Goal: Transaction & Acquisition: Purchase product/service

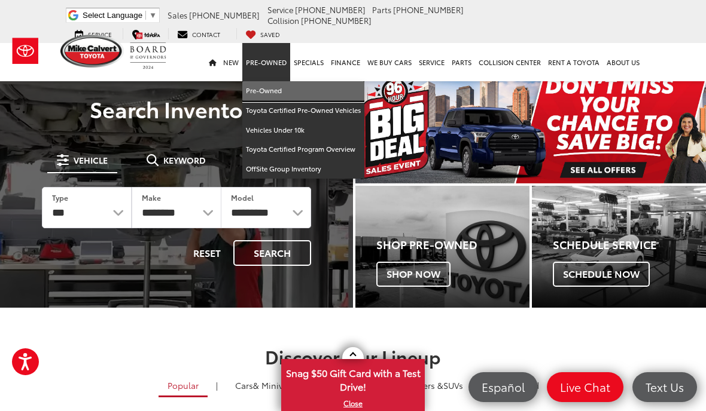
click at [264, 97] on link "Pre-Owned" at bounding box center [303, 91] width 122 height 20
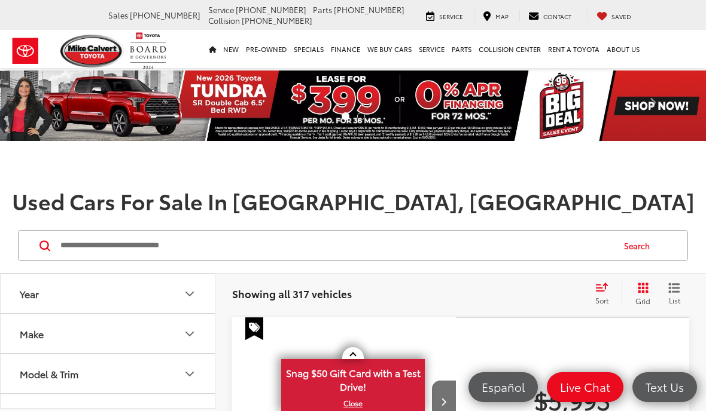
click at [96, 245] on input "Search by Make, Model, or Keyword" at bounding box center [335, 245] width 553 height 29
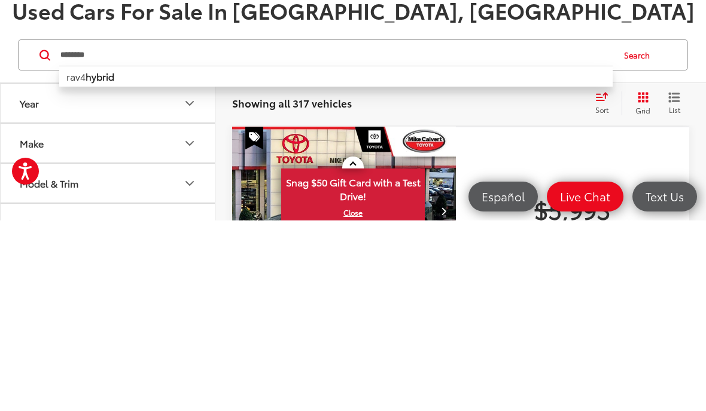
click at [637, 231] on button "Search" at bounding box center [639, 246] width 54 height 30
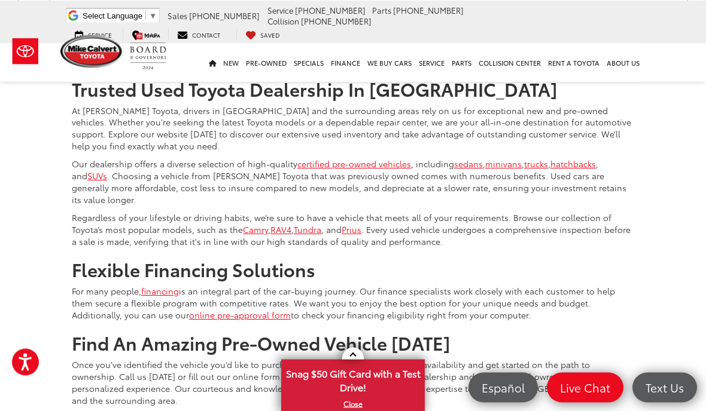
scroll to position [3243, 0]
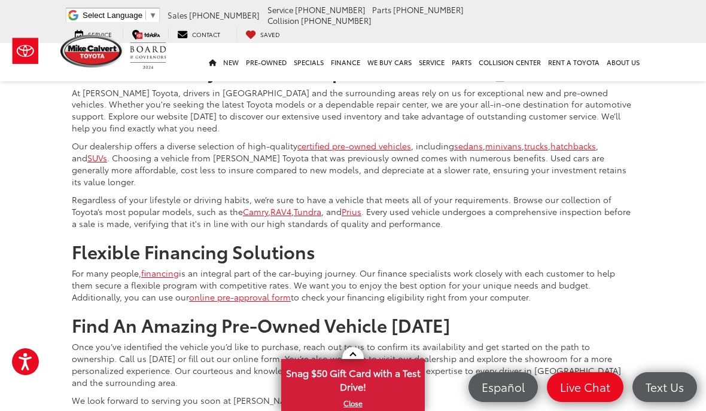
click at [74, 50] on button "Color" at bounding box center [108, 30] width 215 height 39
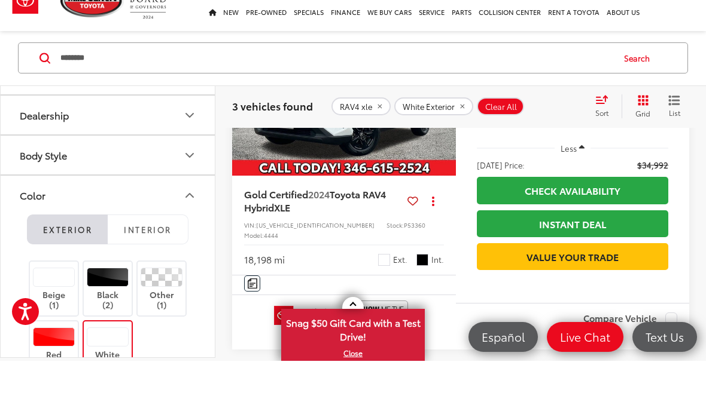
scroll to position [993, 0]
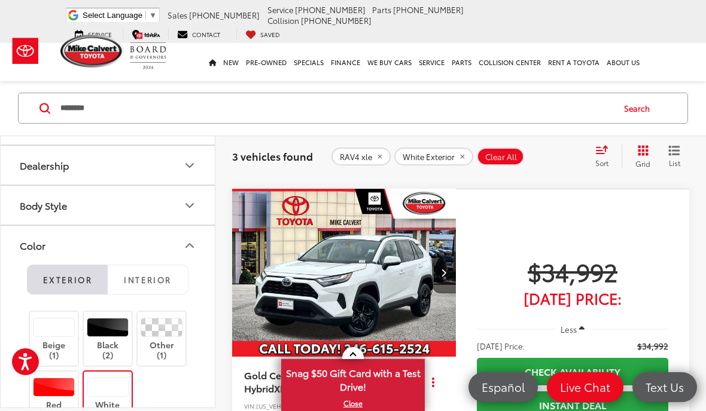
click at [113, 108] on input "********" at bounding box center [335, 108] width 553 height 29
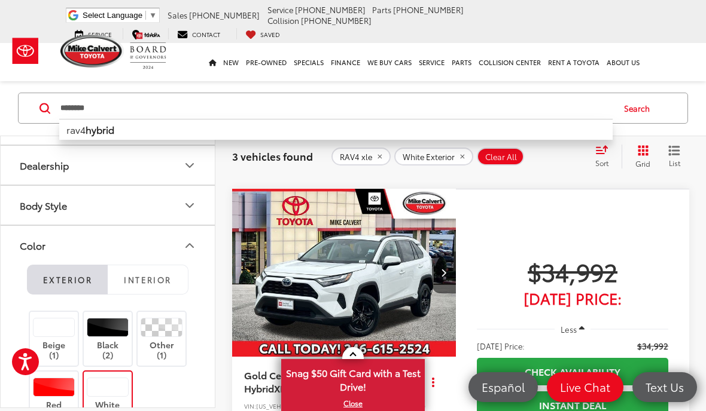
scroll to position [854, 0]
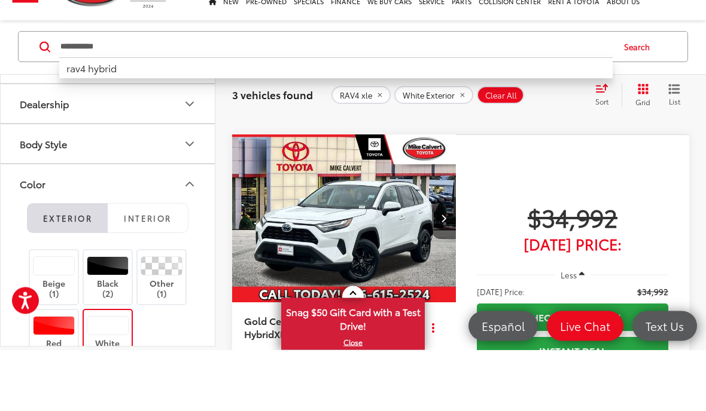
type input "**********"
click at [638, 93] on button "Search" at bounding box center [639, 108] width 54 height 30
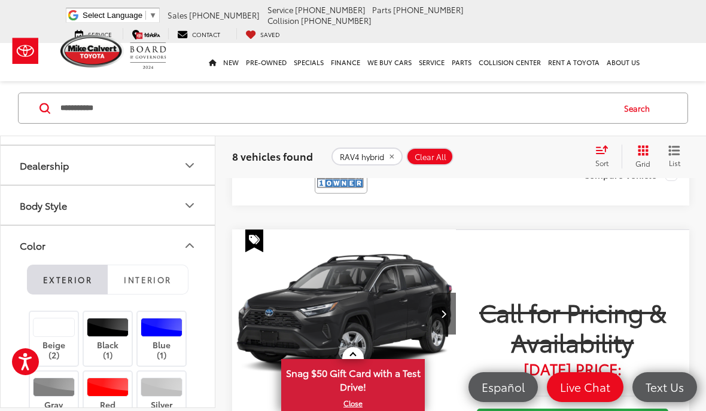
scroll to position [2649, 0]
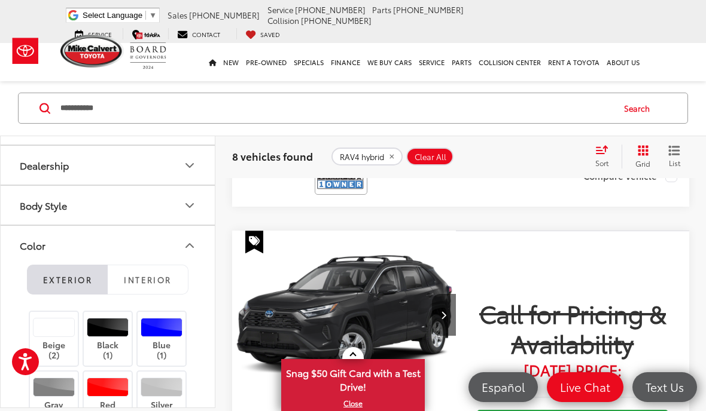
click at [404, 127] on div "2024 Toyota RAV4 Hybrid XSE Copy Link Share Print View Details VIN: 2T3E6RFV2RW…" at bounding box center [344, 80] width 224 height 94
click at [354, 62] on span "Toyota RAV4 Hybrid" at bounding box center [309, 55] width 88 height 14
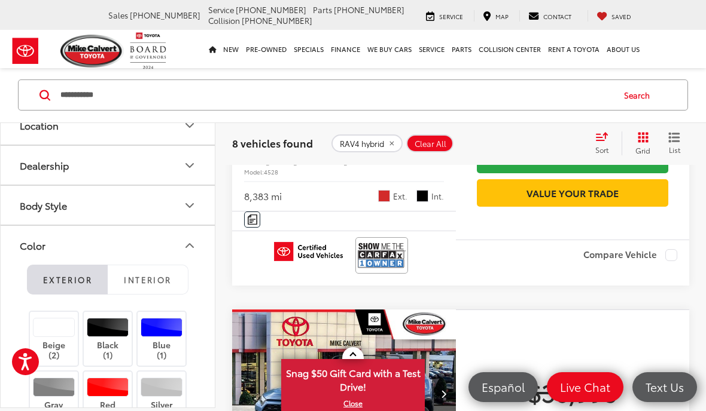
scroll to position [1839, 0]
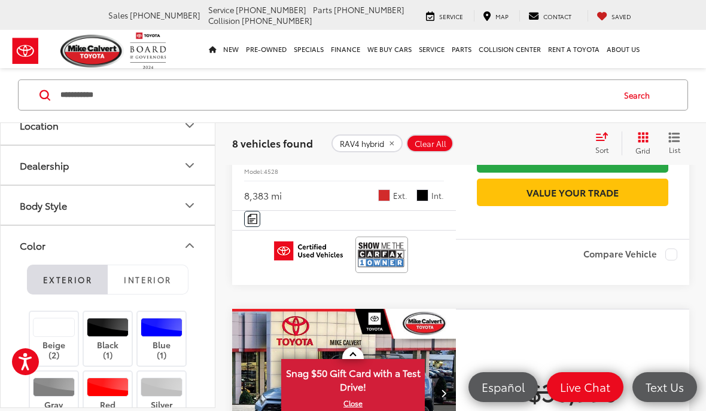
click at [281, 112] on img "2024 Toyota RAV4 Hybrid XLE Premium 0" at bounding box center [343, 27] width 225 height 169
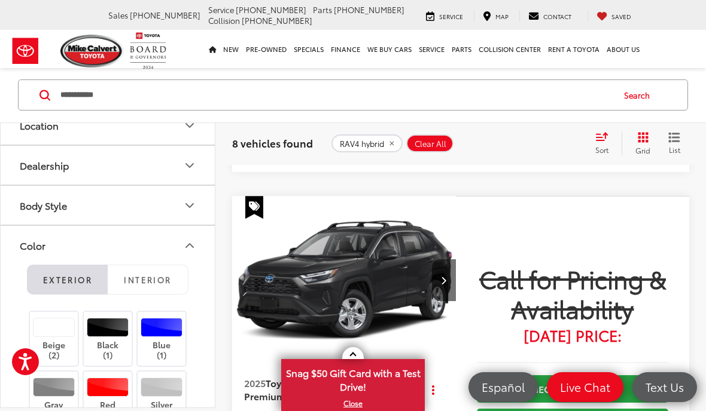
scroll to position [2694, 0]
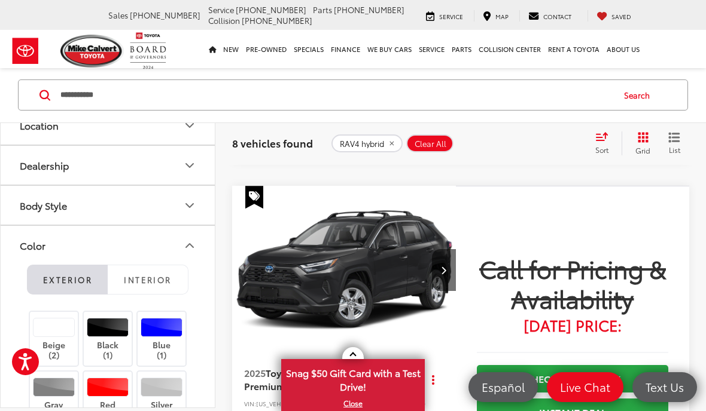
click at [354, 17] on span "Toyota RAV4 Hybrid" at bounding box center [309, 11] width 88 height 14
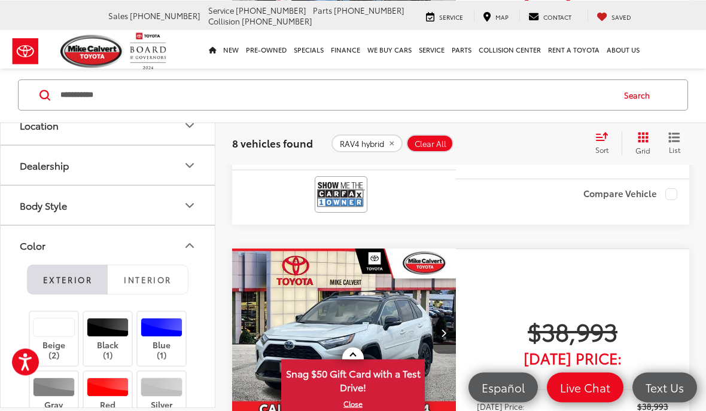
scroll to position [2264, 0]
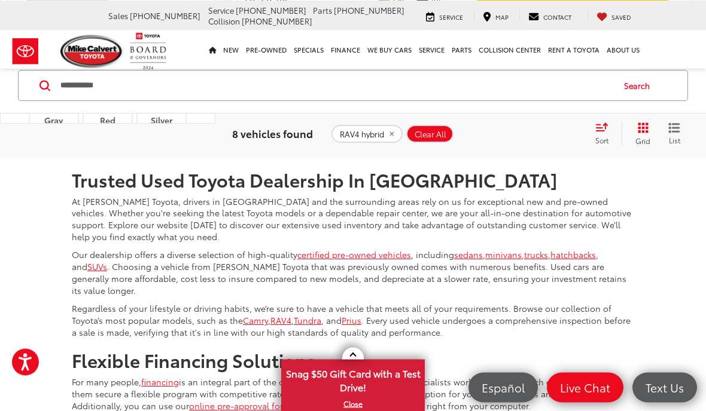
scroll to position [3134, 0]
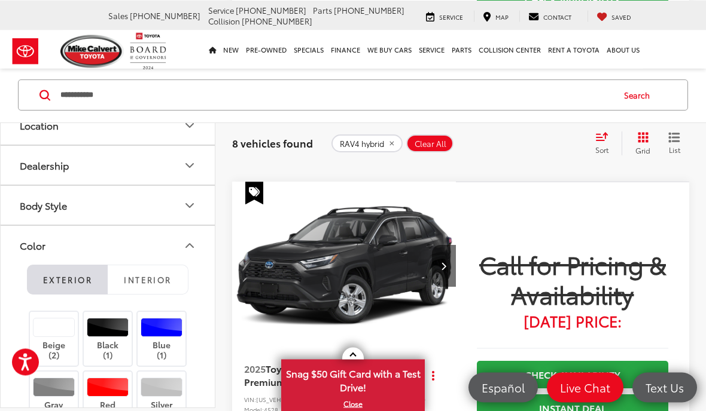
scroll to position [2713, 0]
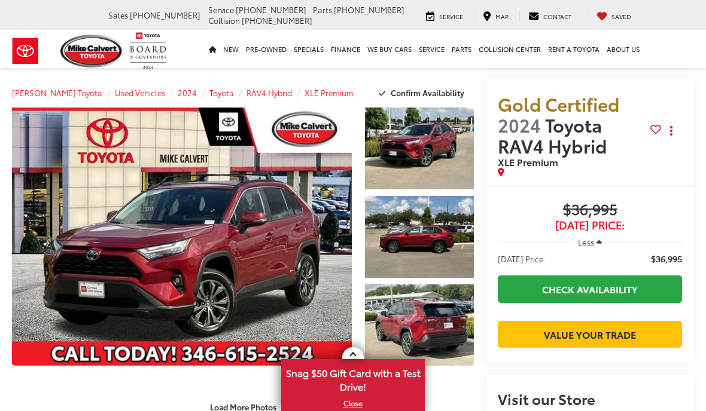
click at [405, 150] on link "Expand Photo 1" at bounding box center [419, 149] width 109 height 82
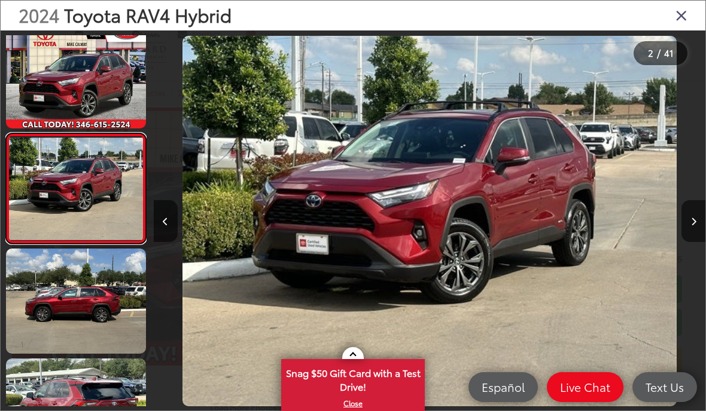
scroll to position [14, 0]
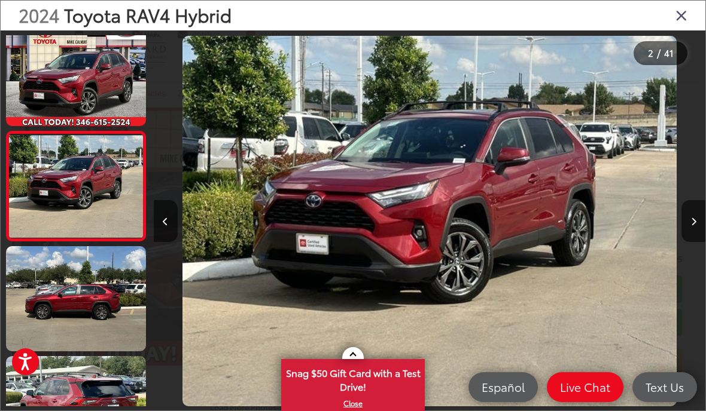
click at [675, 21] on icon "Close gallery" at bounding box center [681, 15] width 12 height 16
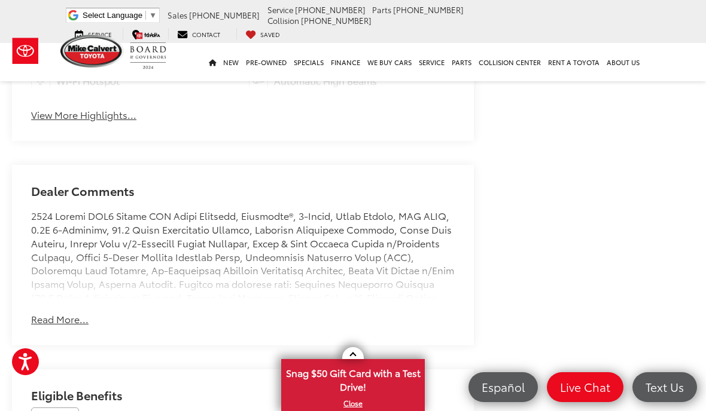
scroll to position [844, 0]
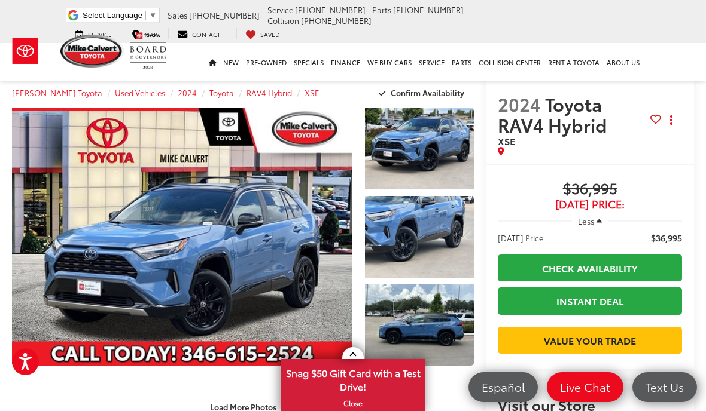
click at [420, 145] on link "Expand Photo 1" at bounding box center [419, 149] width 109 height 82
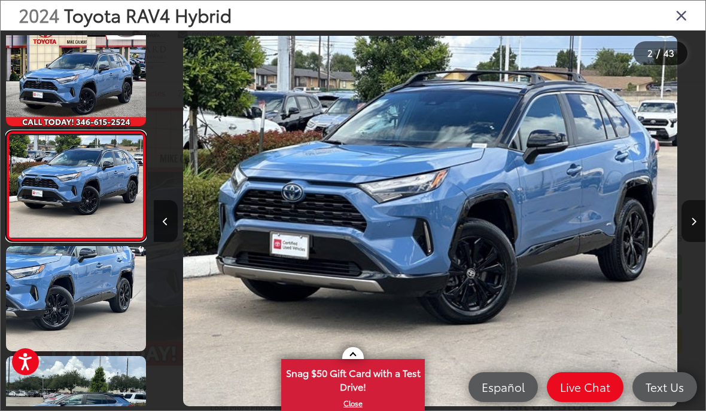
scroll to position [0, 551]
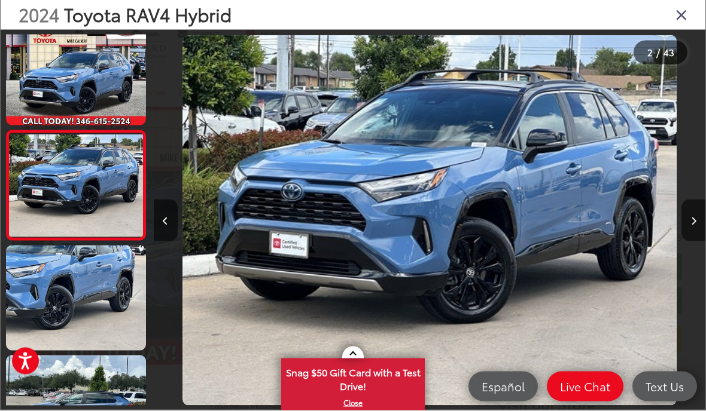
click at [675, 19] on icon "Close gallery" at bounding box center [681, 15] width 12 height 16
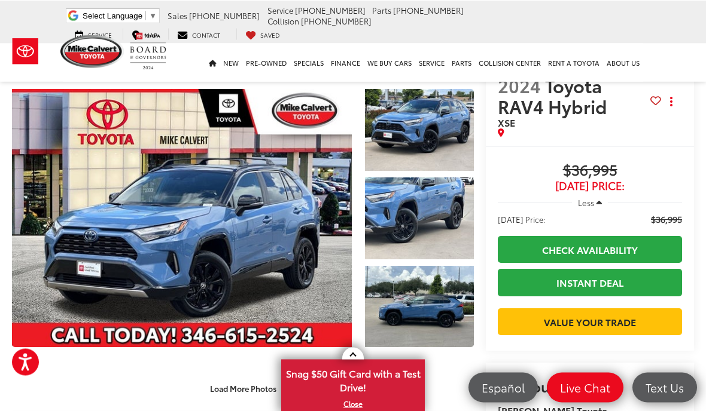
scroll to position [0, 0]
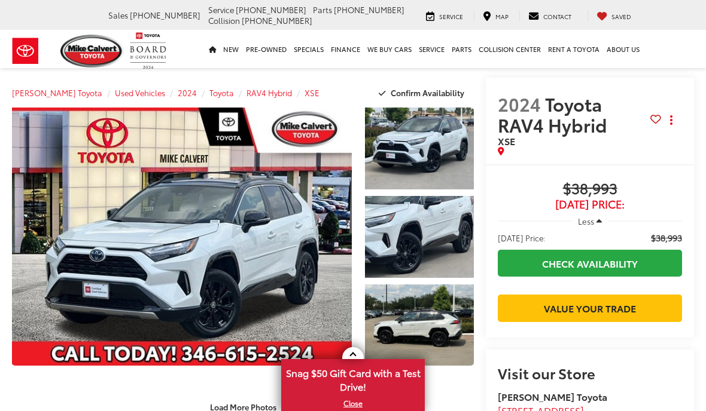
click at [421, 156] on link "Expand Photo 1" at bounding box center [419, 149] width 109 height 82
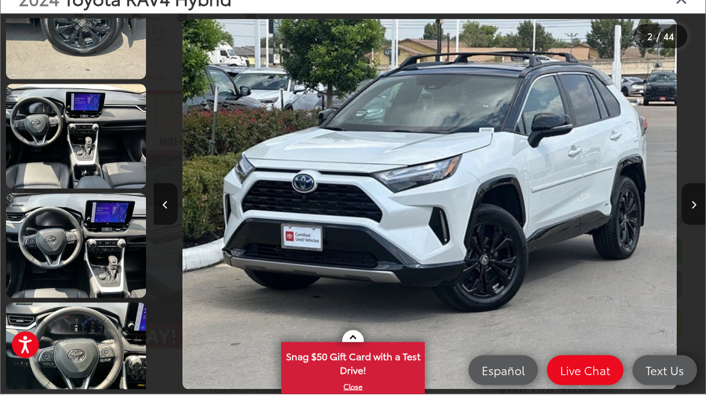
scroll to position [817, 0]
click at [93, 157] on link at bounding box center [76, 153] width 140 height 105
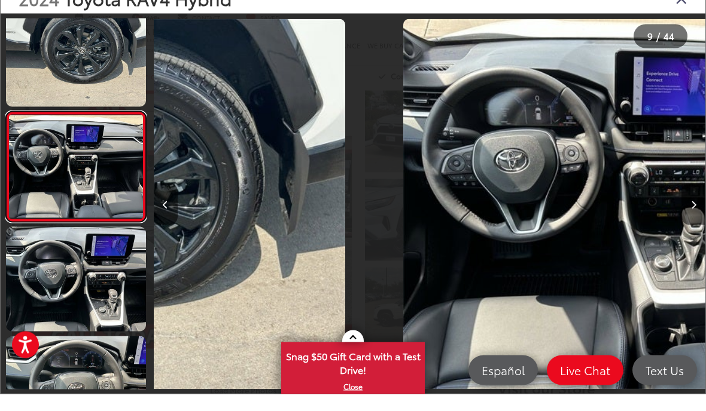
scroll to position [781, 0]
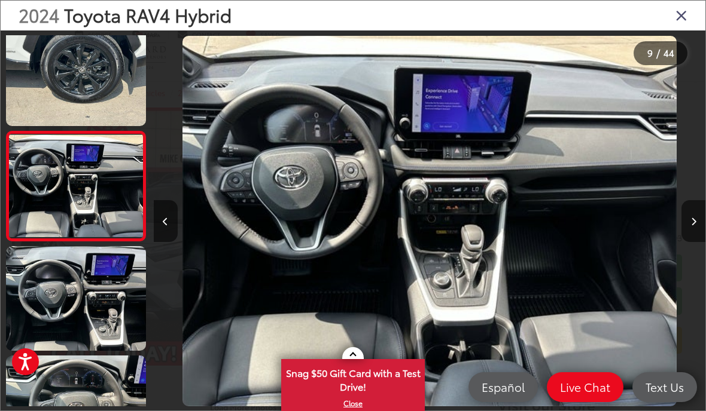
click at [680, 19] on icon "Close gallery" at bounding box center [681, 15] width 12 height 16
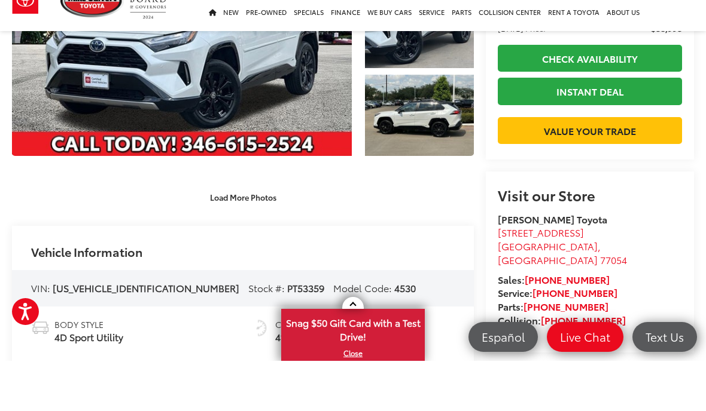
scroll to position [207, 0]
